Goal: Browse casually

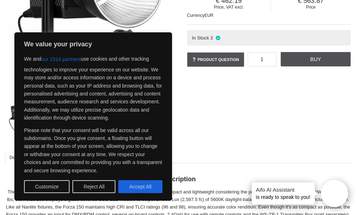
scroll to position [123, 0]
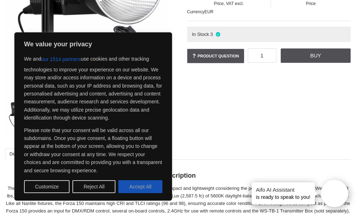
click at [140, 182] on button "Accept All" at bounding box center [140, 186] width 44 height 13
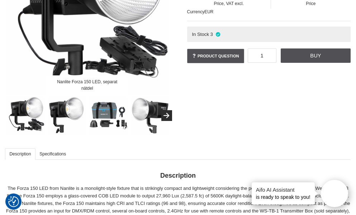
checkbox input "true"
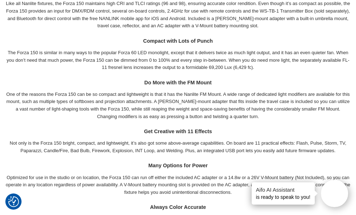
scroll to position [0, 0]
